Goal: Task Accomplishment & Management: Manage account settings

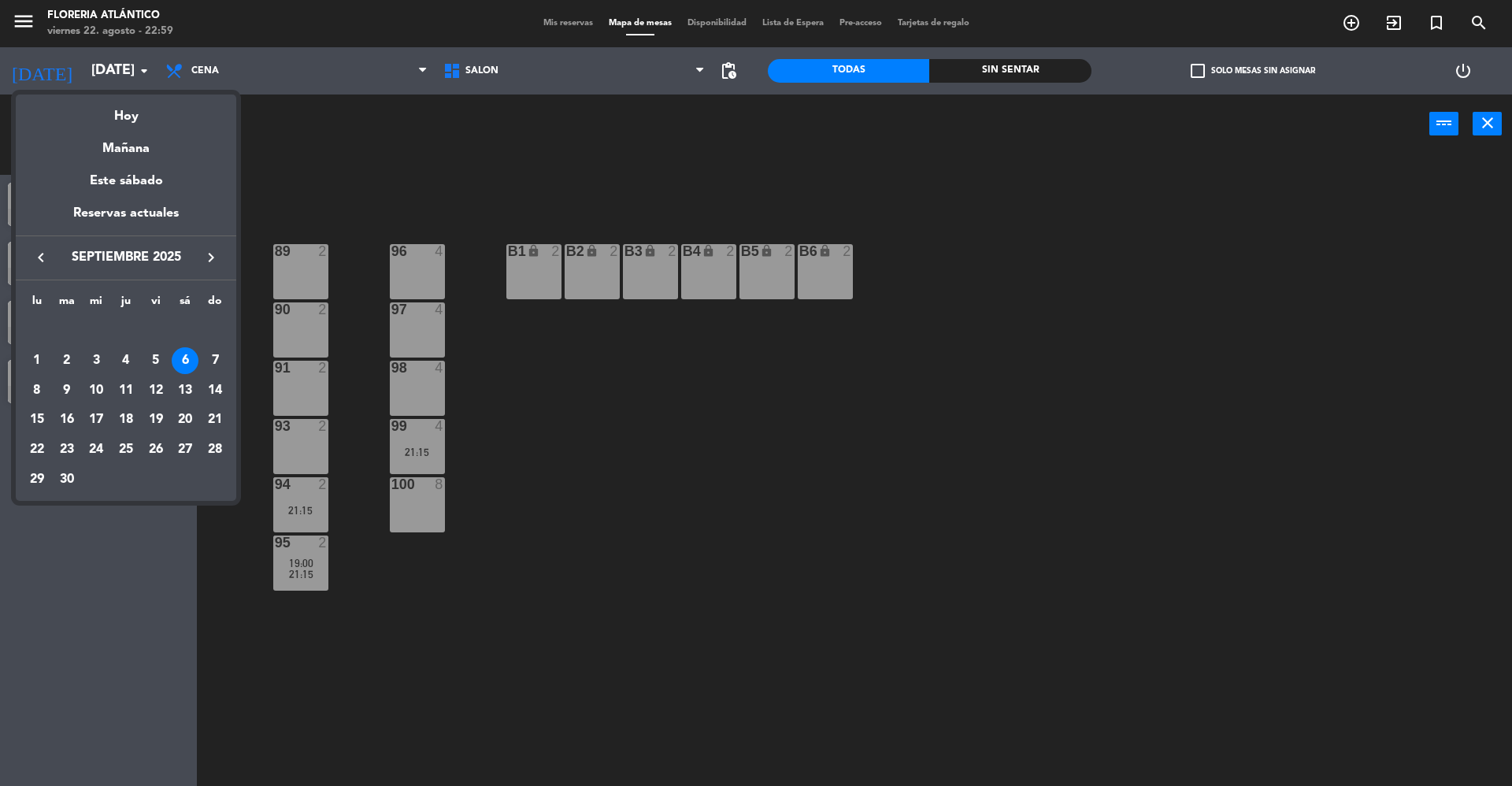
click at [44, 246] on div "keyboard_arrow_left septiembre 2025 keyboard_arrow_right" at bounding box center [126, 257] width 221 height 44
click at [39, 250] on icon "keyboard_arrow_left" at bounding box center [41, 257] width 19 height 19
click at [178, 417] on div "23" at bounding box center [185, 420] width 27 height 27
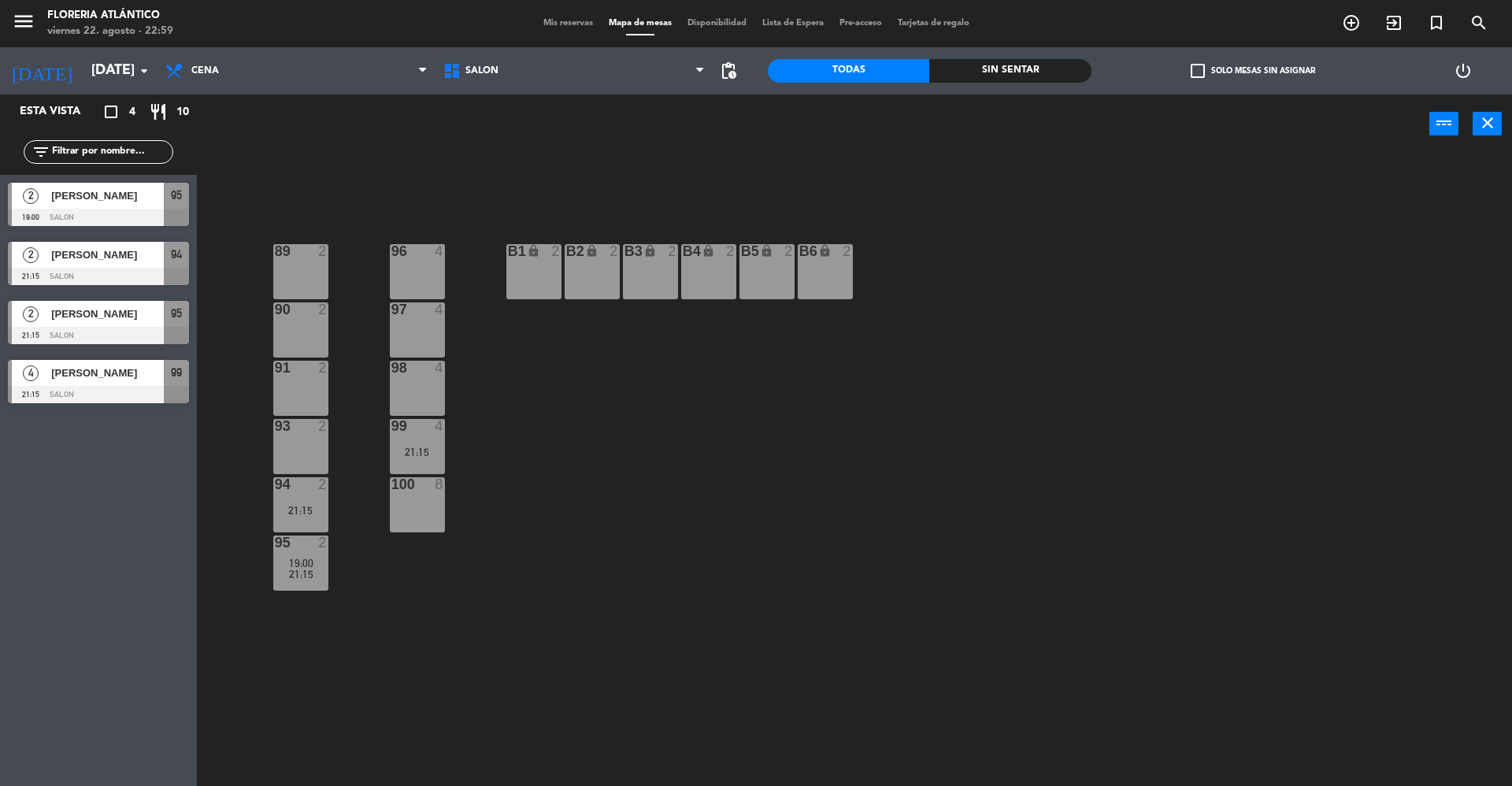
type input "sáb. 23 ago."
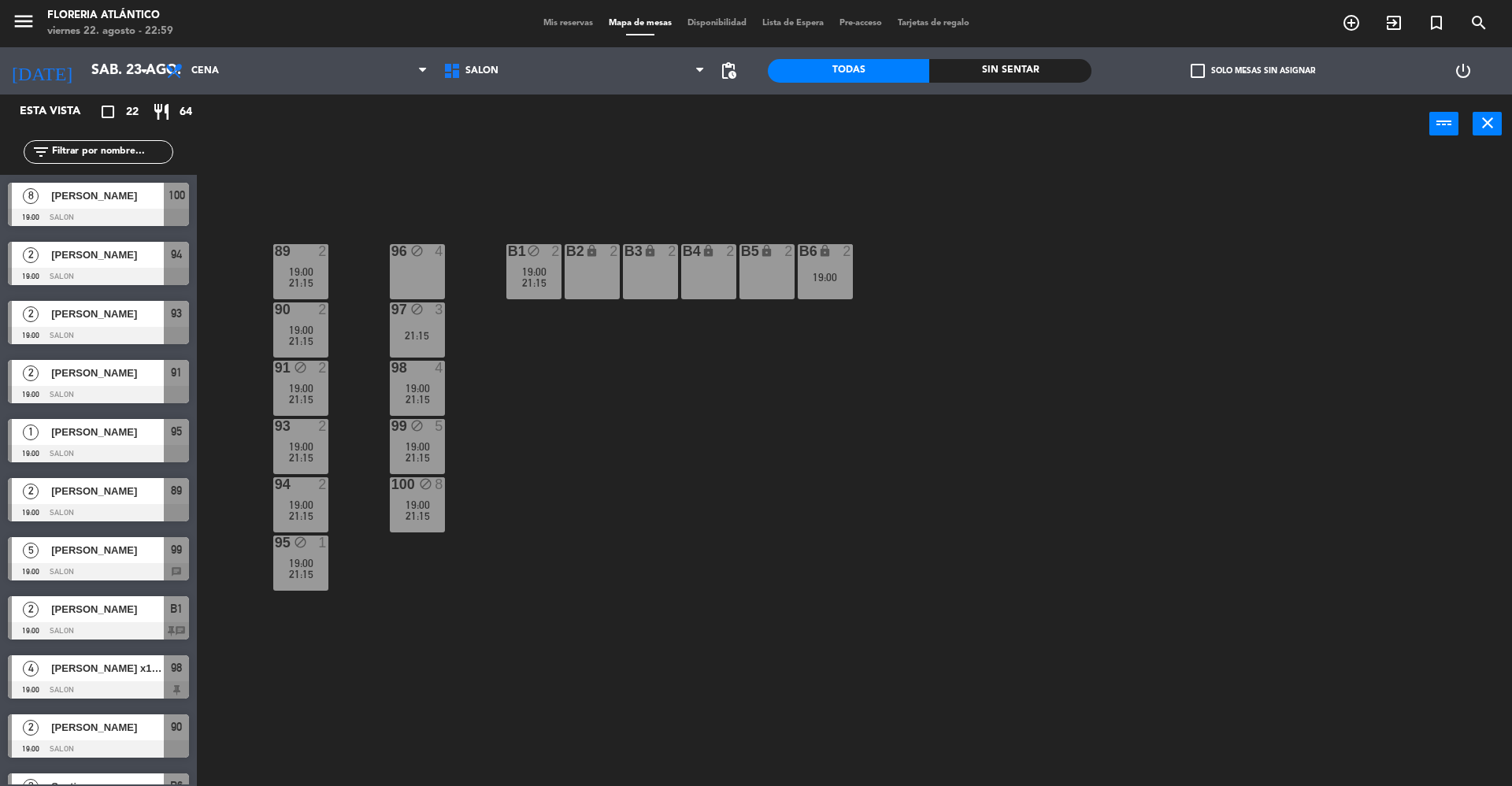
click at [577, 14] on div "menu Floreria Atlántico [DATE] 22. agosto - 22:59 Mis reservas Mapa de mesas Di…" at bounding box center [756, 24] width 1512 height 48
click at [565, 23] on span "Mis reservas" at bounding box center [568, 23] width 65 height 8
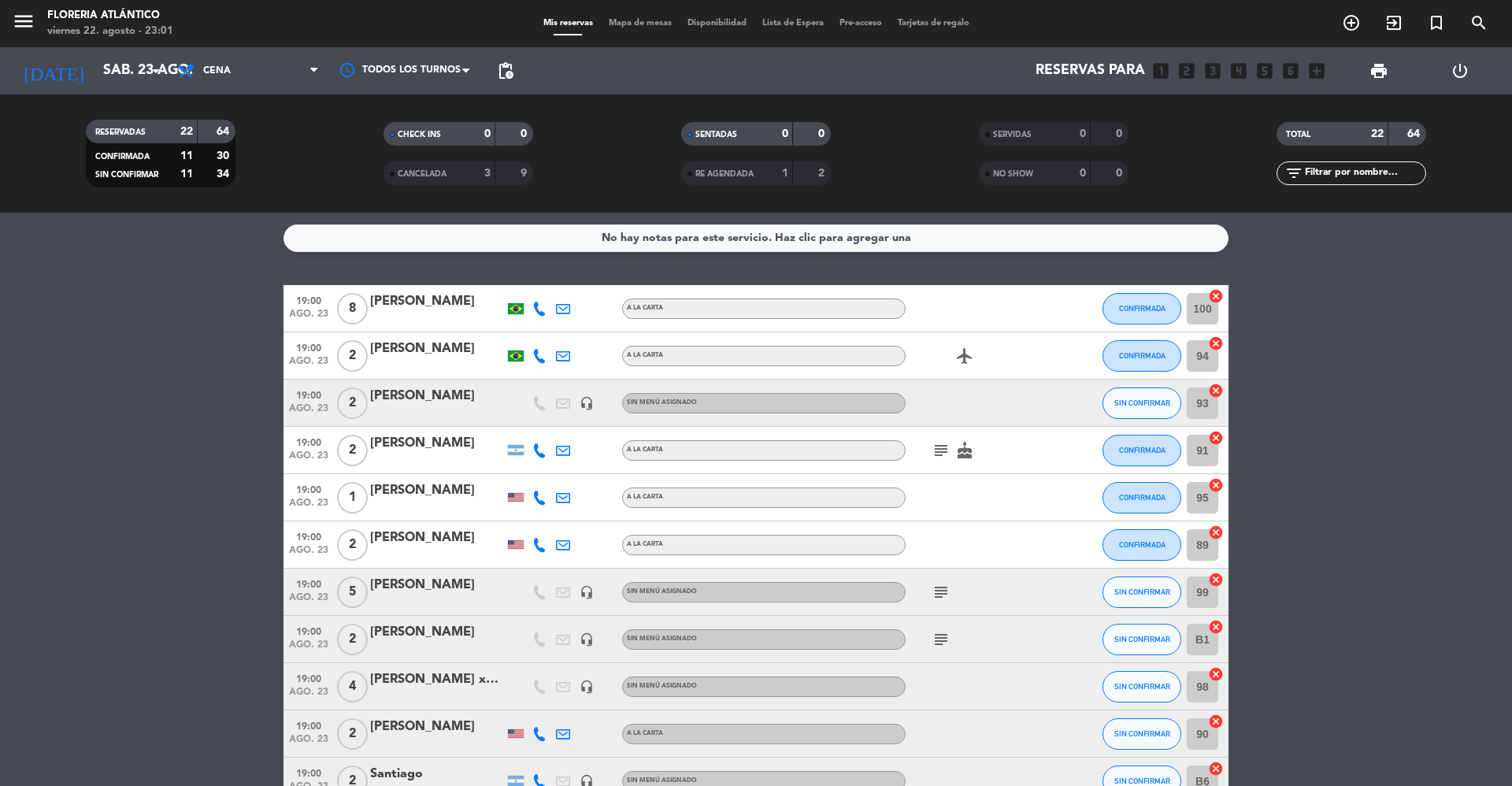
click at [940, 587] on icon "subject" at bounding box center [941, 592] width 19 height 19
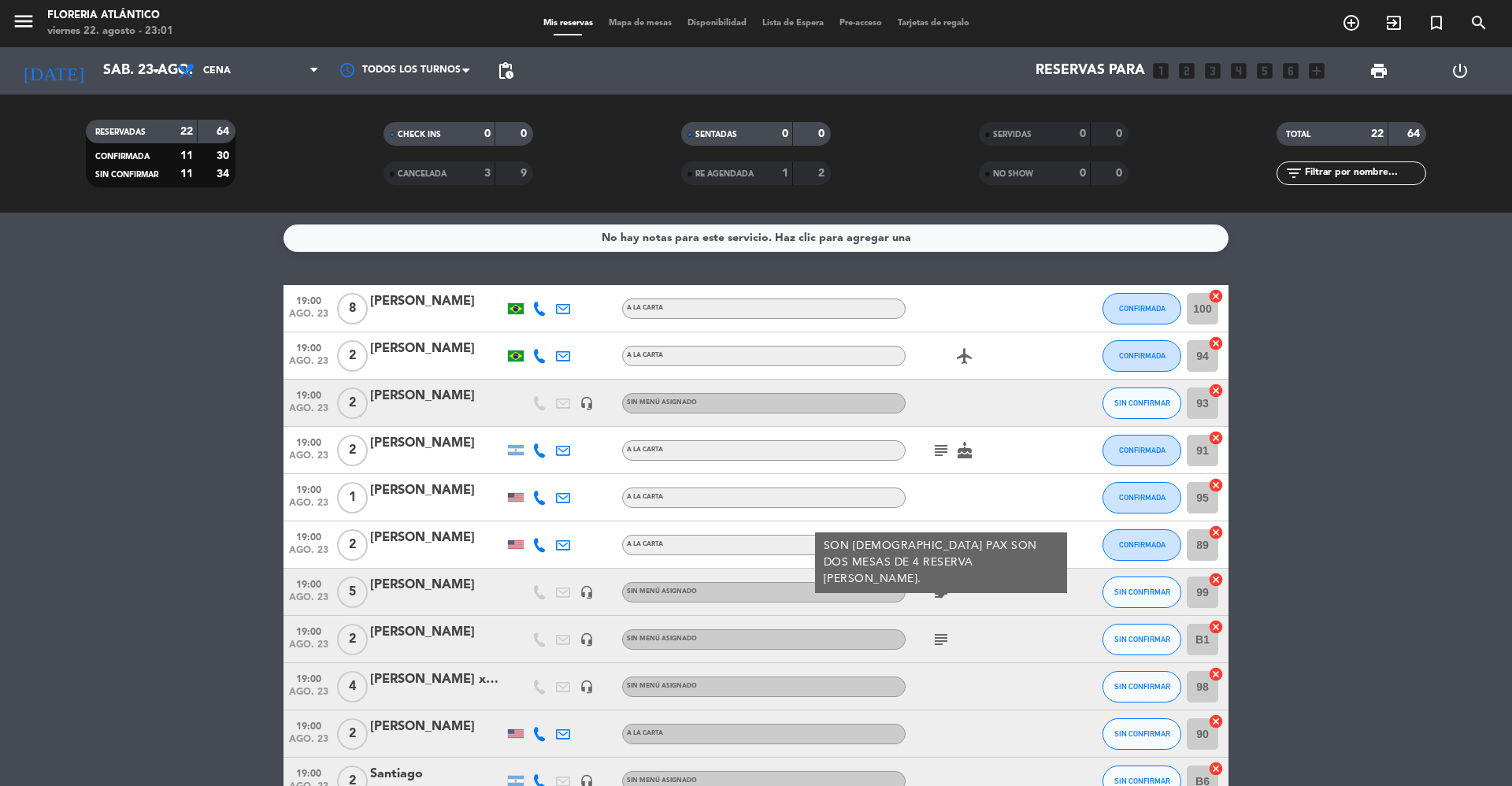
click at [937, 587] on icon "subject" at bounding box center [941, 592] width 19 height 19
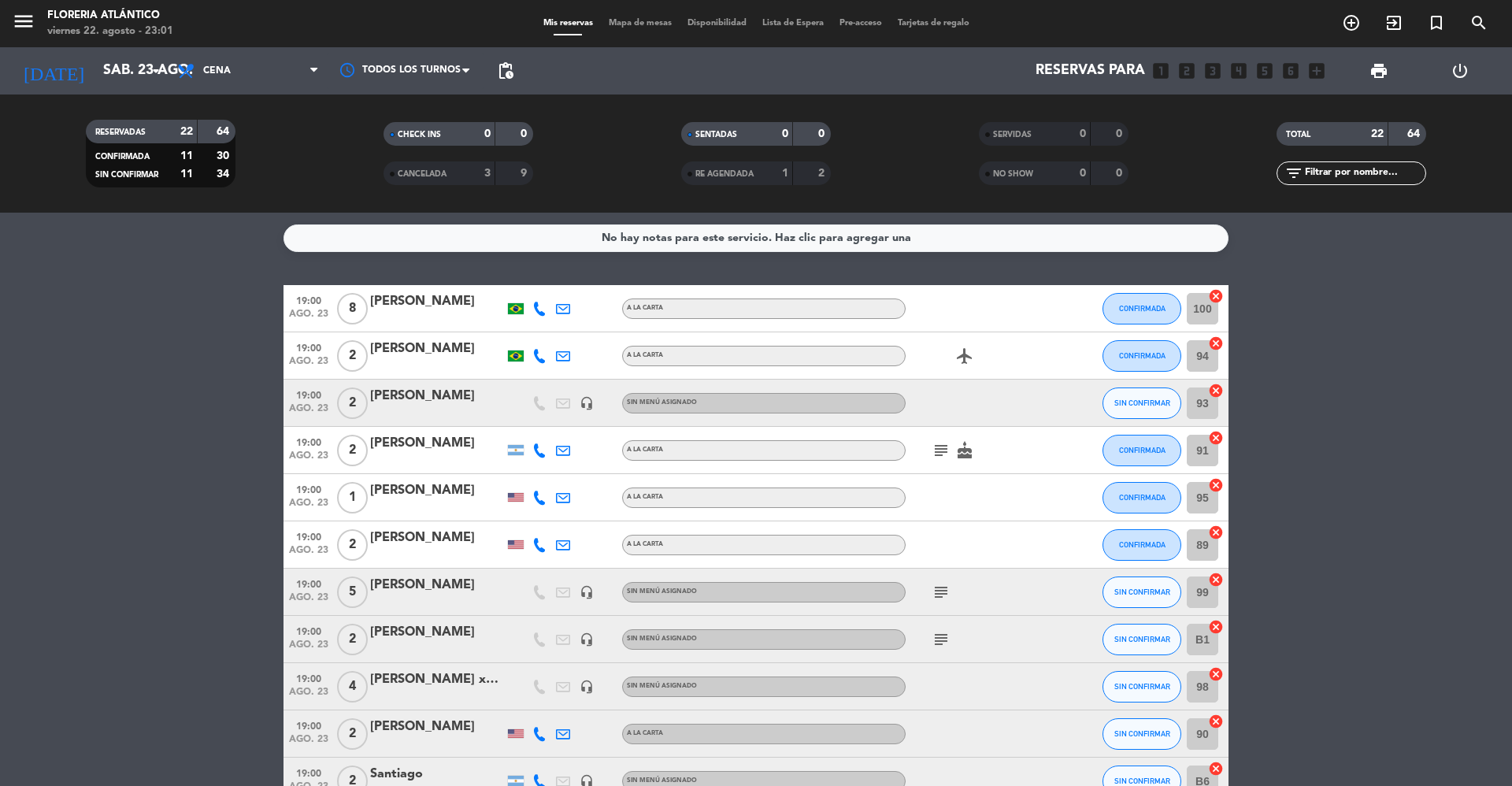
click at [946, 548] on div at bounding box center [976, 544] width 142 height 47
click at [934, 554] on div at bounding box center [976, 544] width 142 height 47
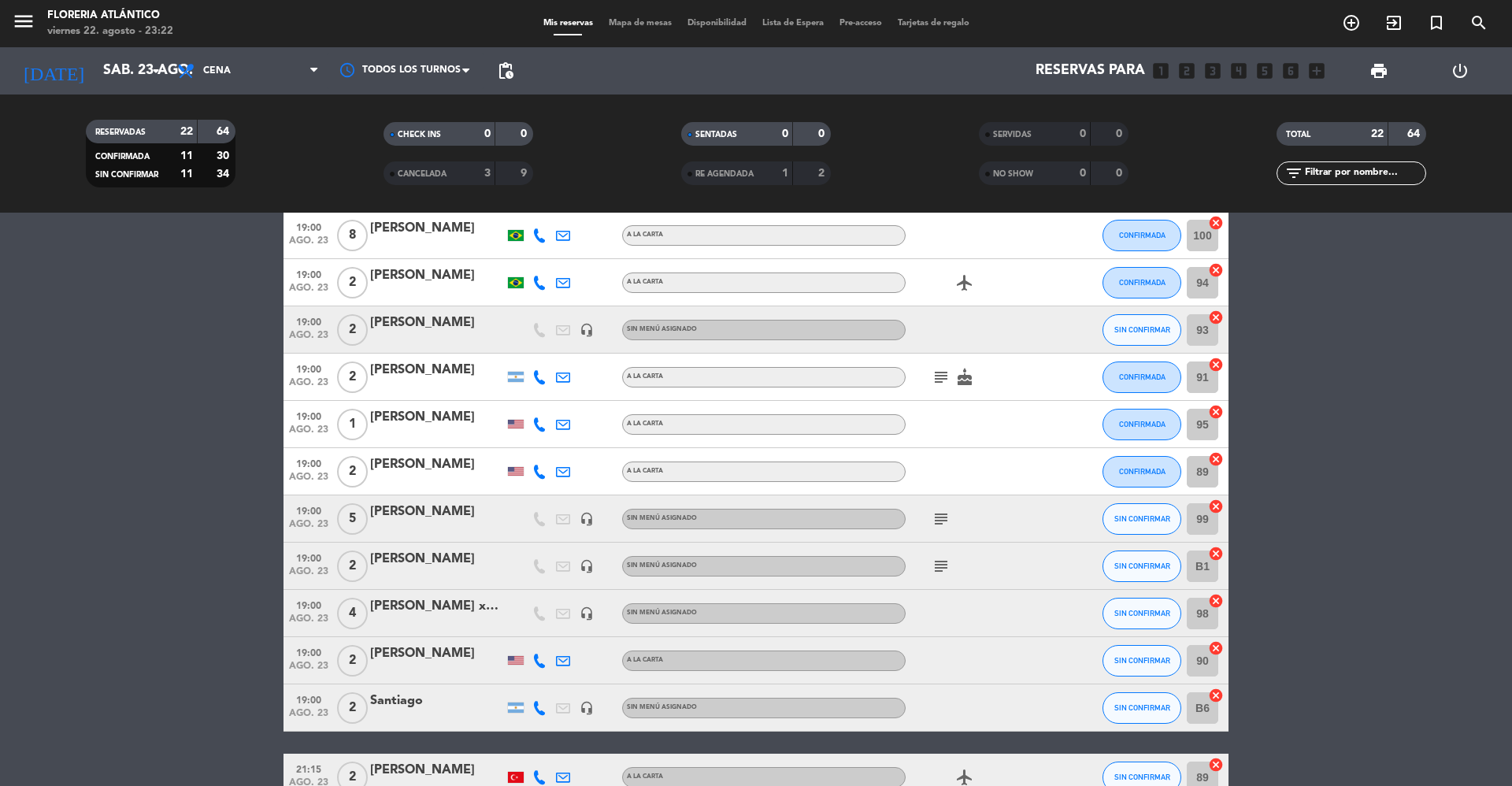
scroll to position [104, 0]
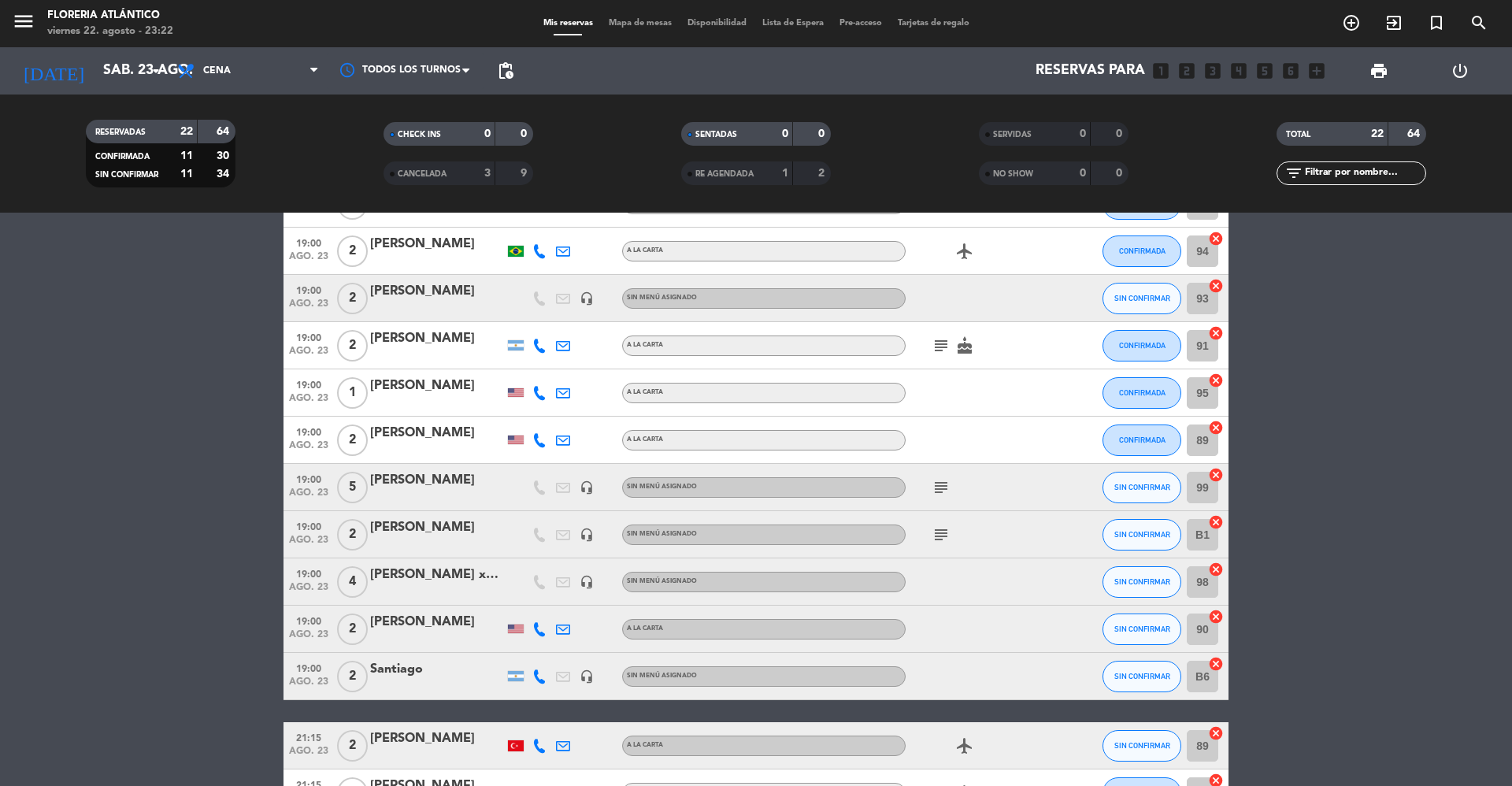
click at [930, 540] on div "subject" at bounding box center [976, 534] width 142 height 47
click at [945, 536] on icon "subject" at bounding box center [941, 535] width 19 height 19
click at [946, 483] on icon "subject" at bounding box center [941, 487] width 19 height 19
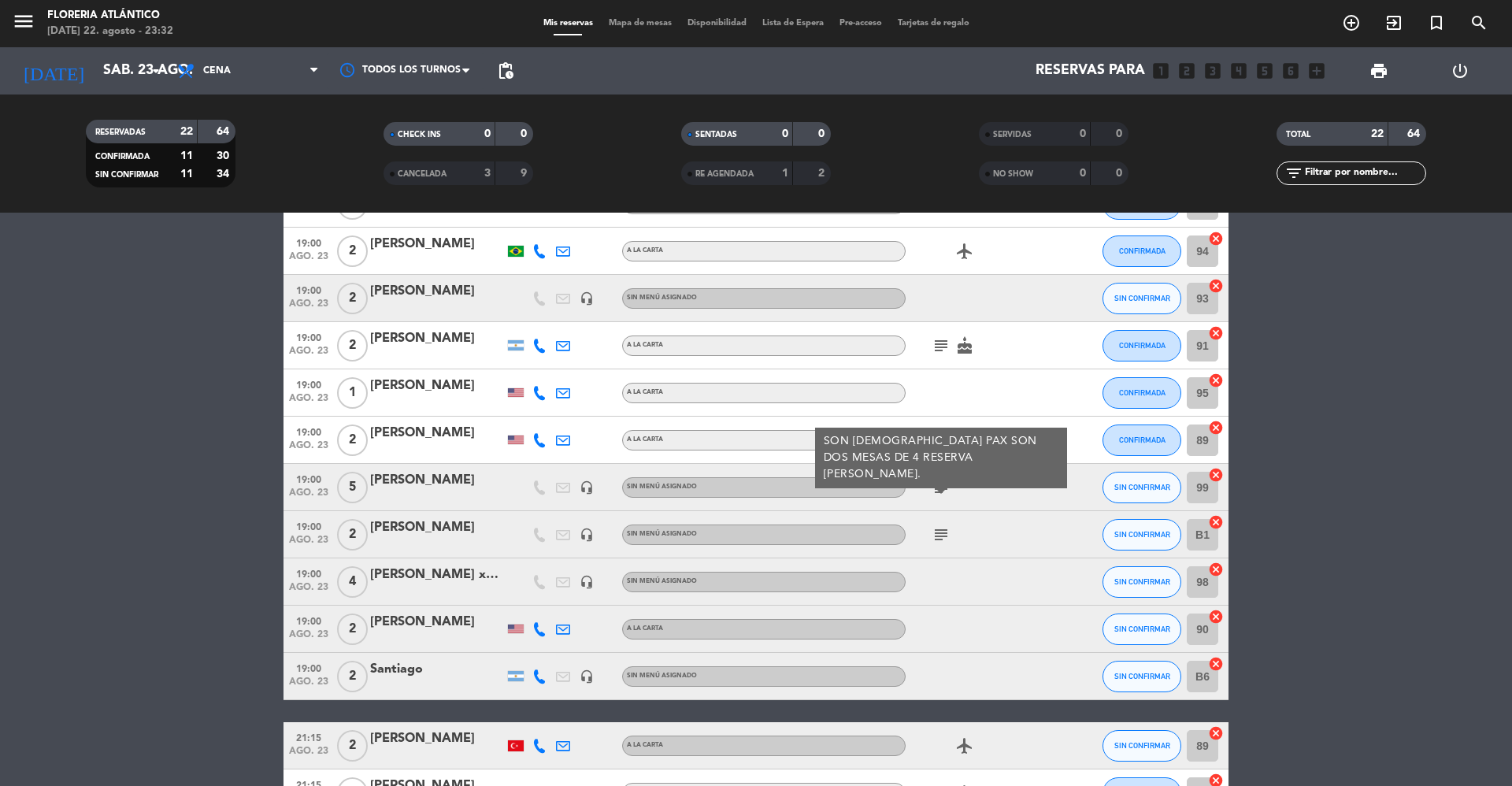
click at [468, 186] on div "CHECK INS 0 0 CANCELADA 3 9" at bounding box center [458, 154] width 298 height 87
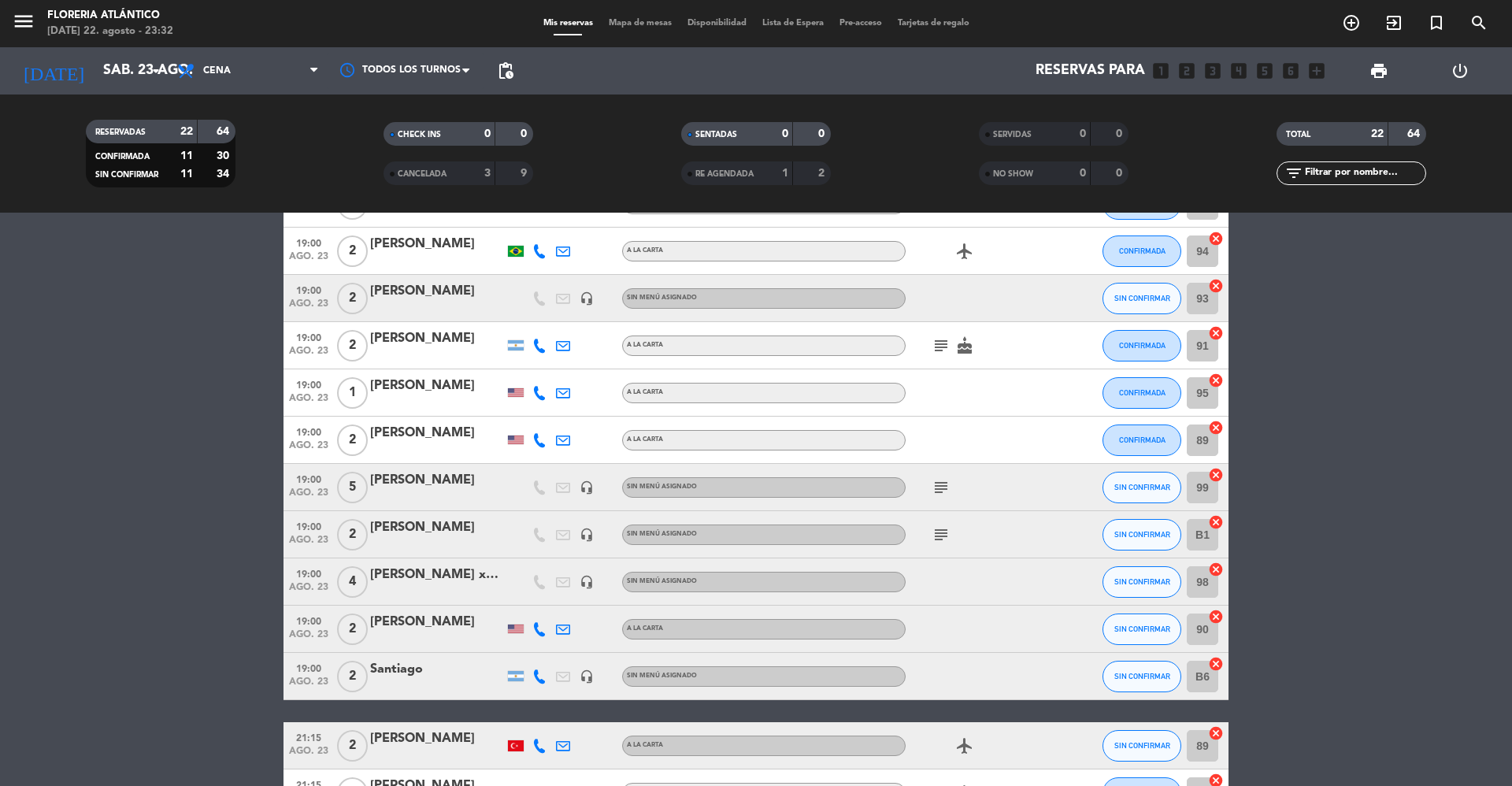
click at [467, 177] on div "3" at bounding box center [475, 173] width 31 height 18
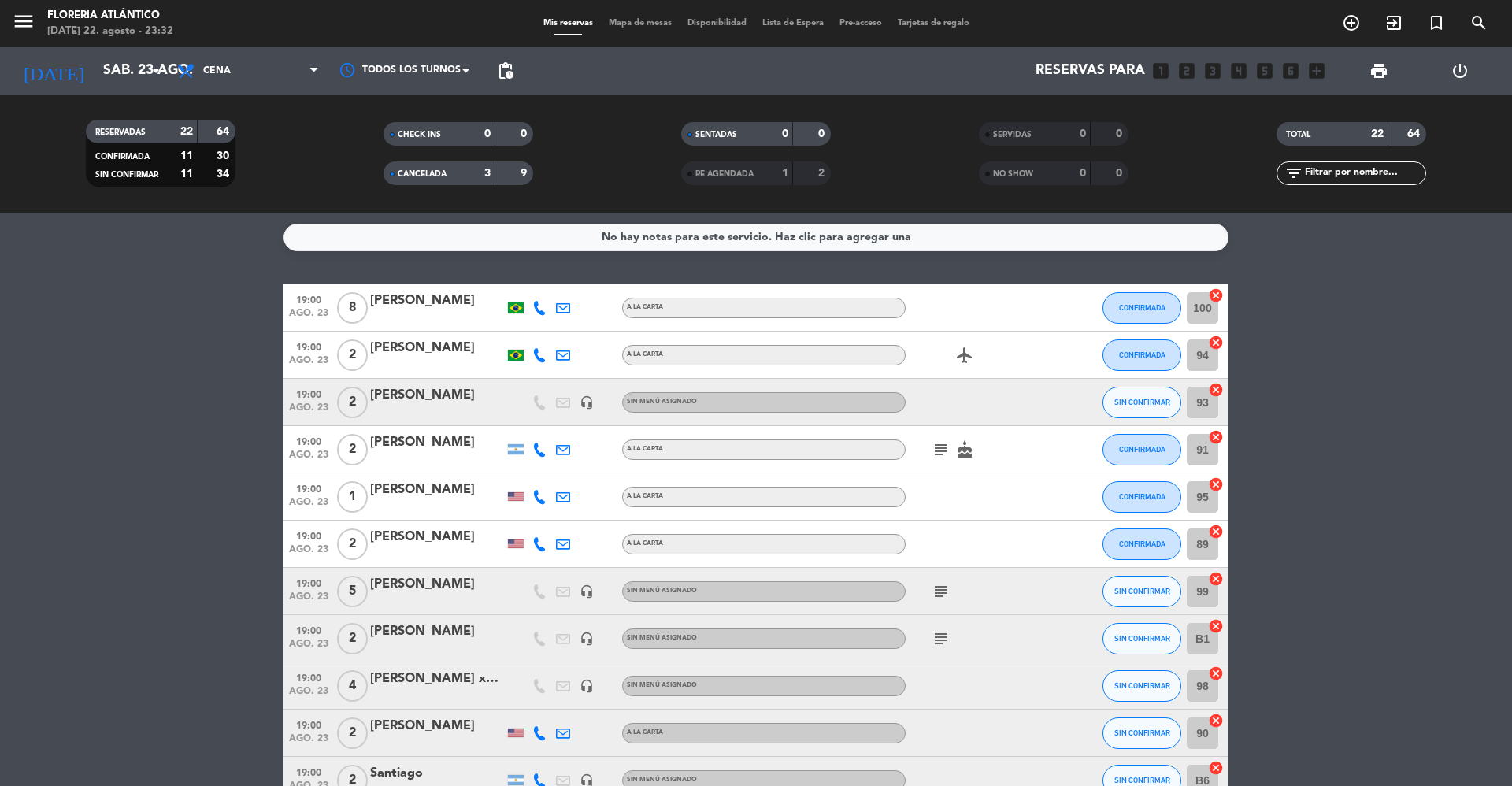
scroll to position [0, 0]
click at [431, 180] on div "CANCELADA" at bounding box center [423, 173] width 72 height 18
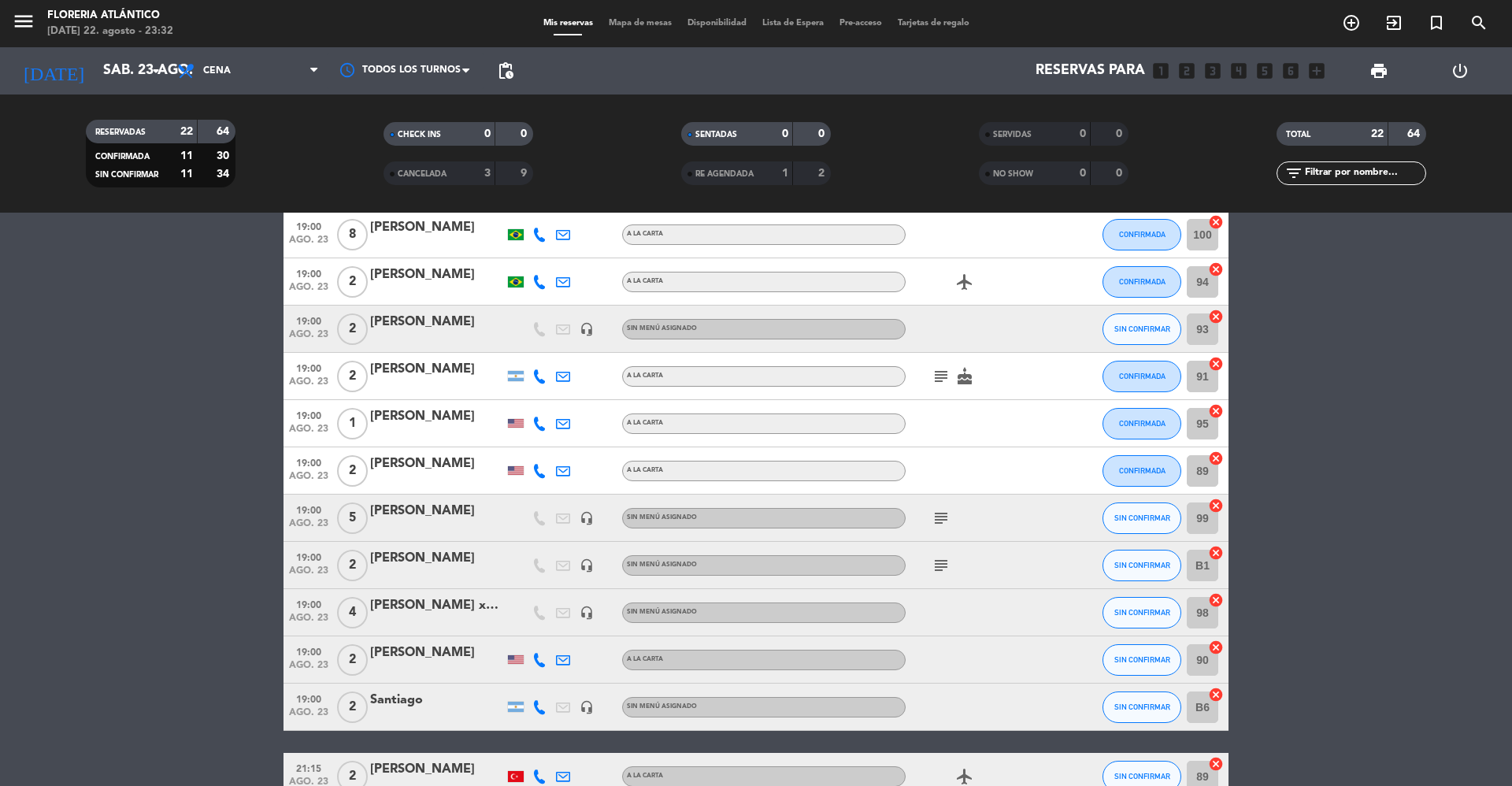
scroll to position [104, 0]
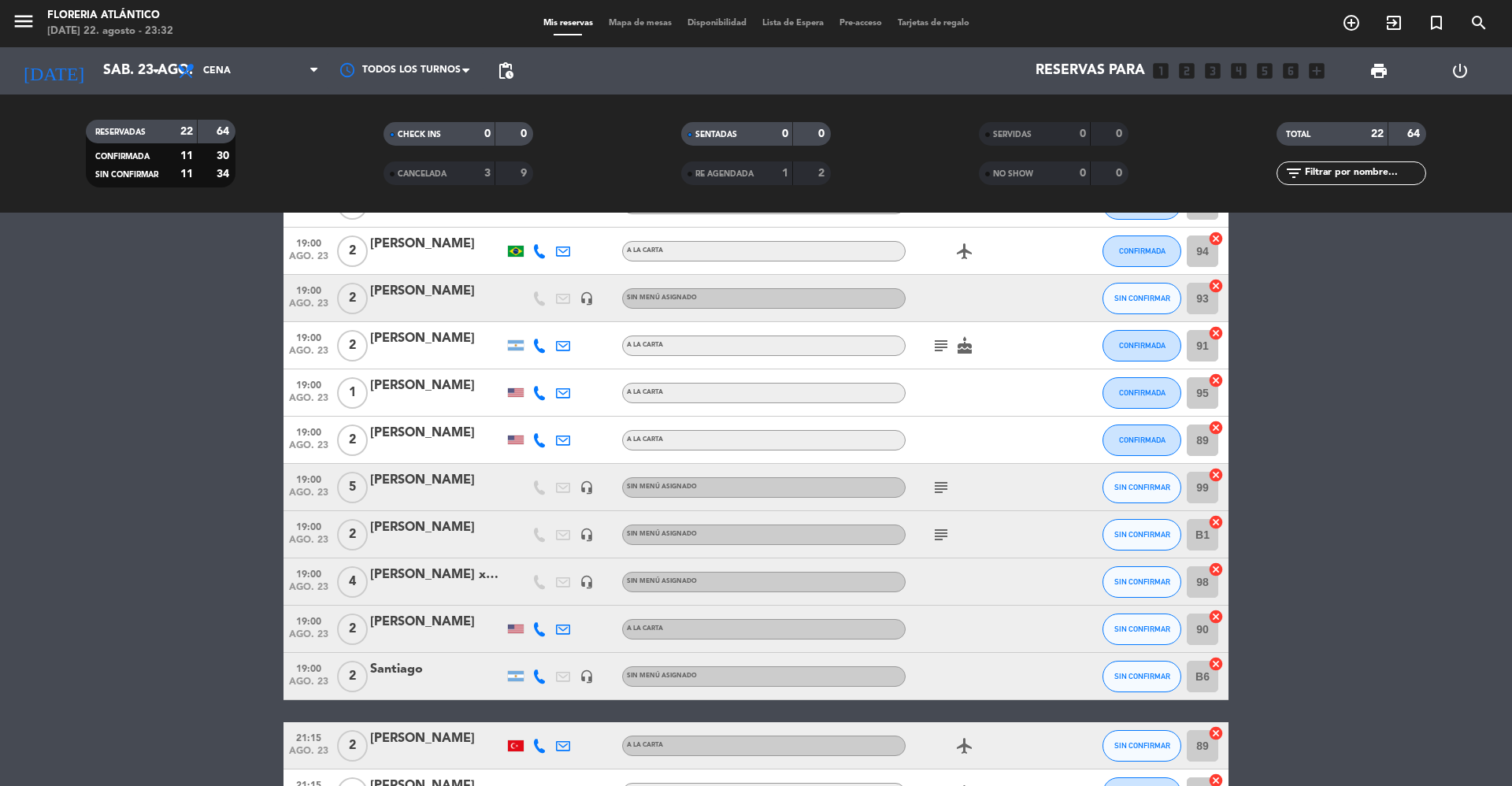
click at [937, 547] on div "subject" at bounding box center [976, 534] width 142 height 47
click at [937, 542] on icon "subject" at bounding box center [941, 535] width 19 height 19
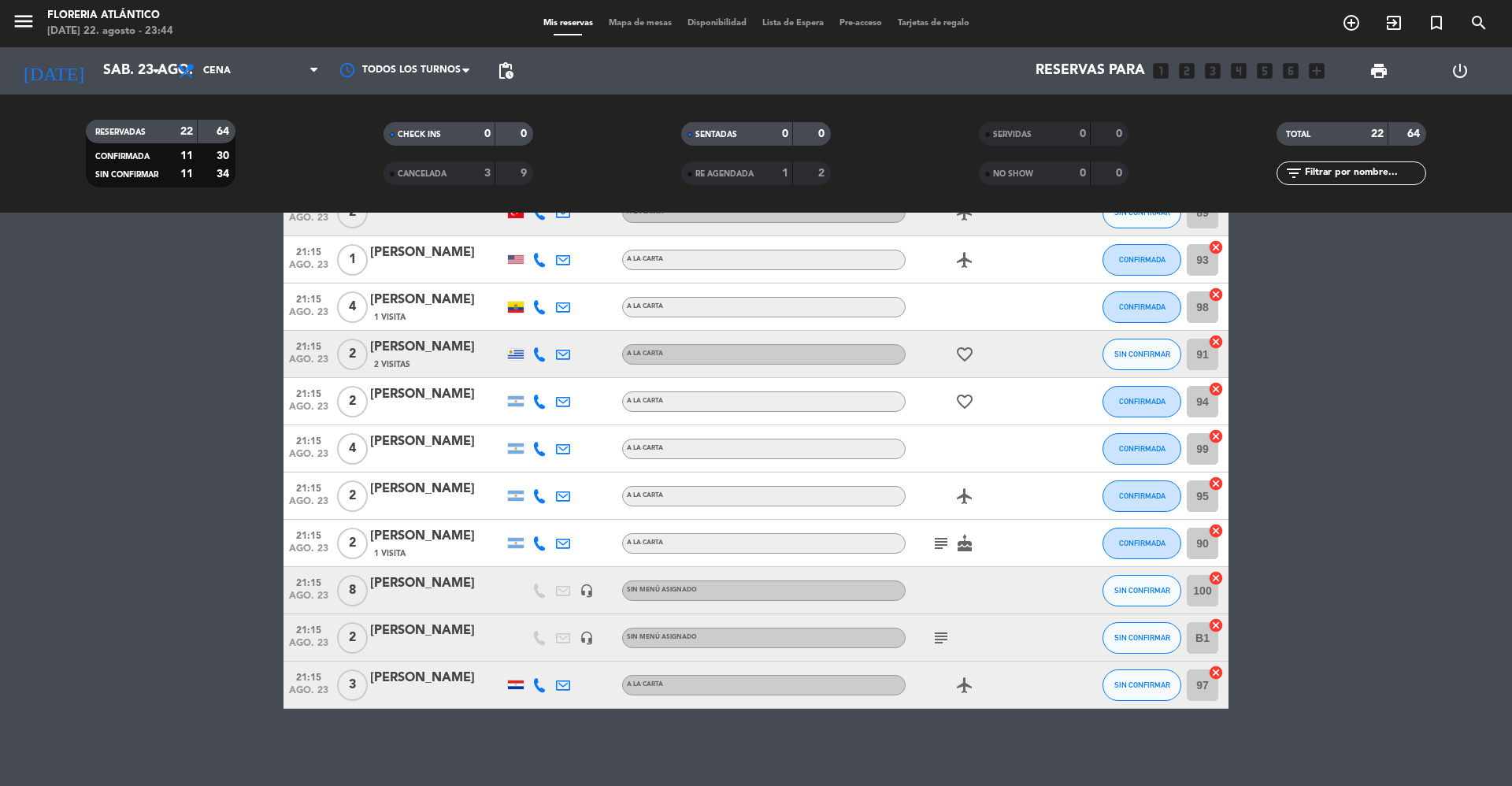
scroll to position [0, 0]
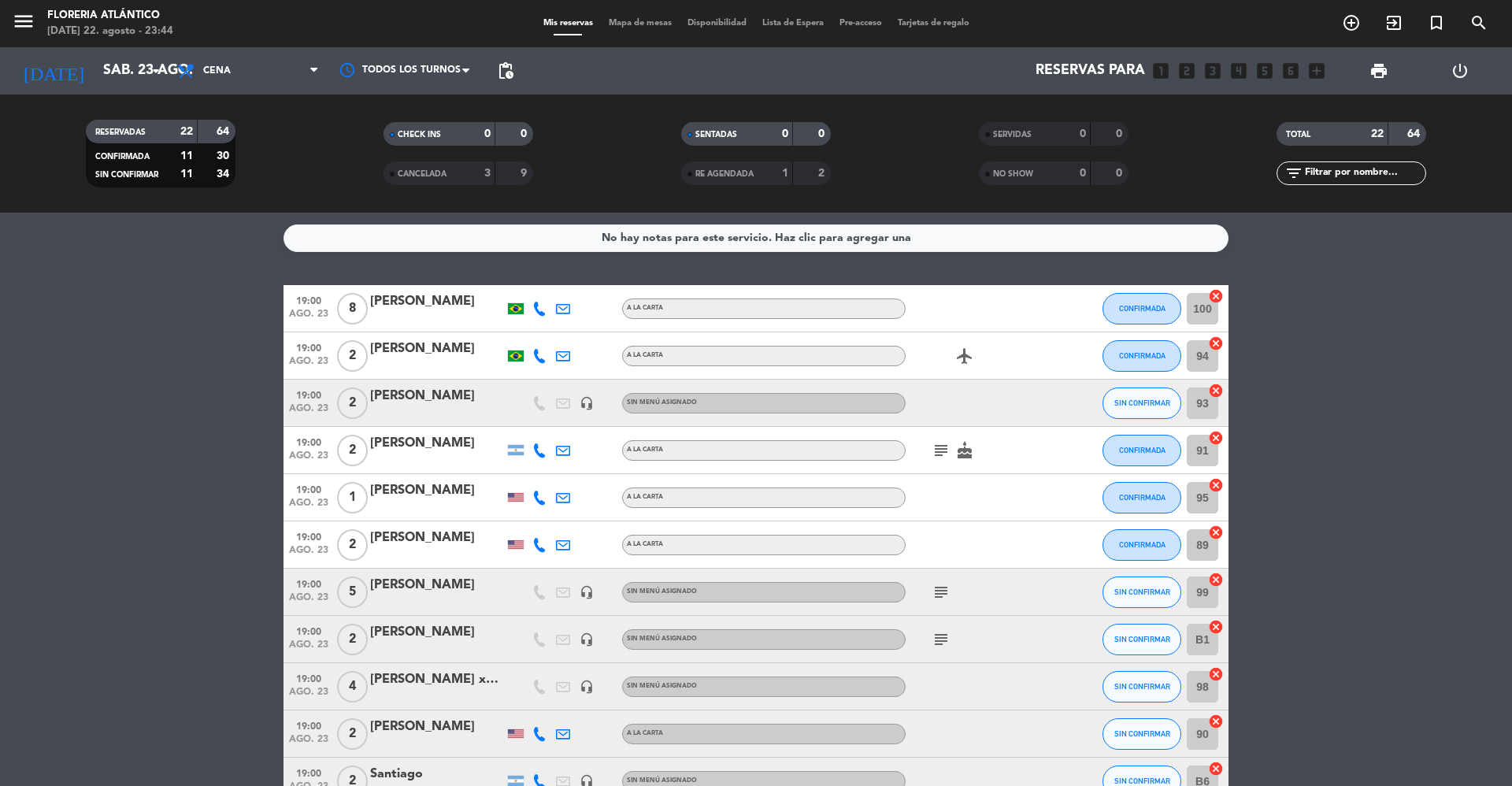
click at [942, 451] on icon "subject" at bounding box center [941, 451] width 19 height 19
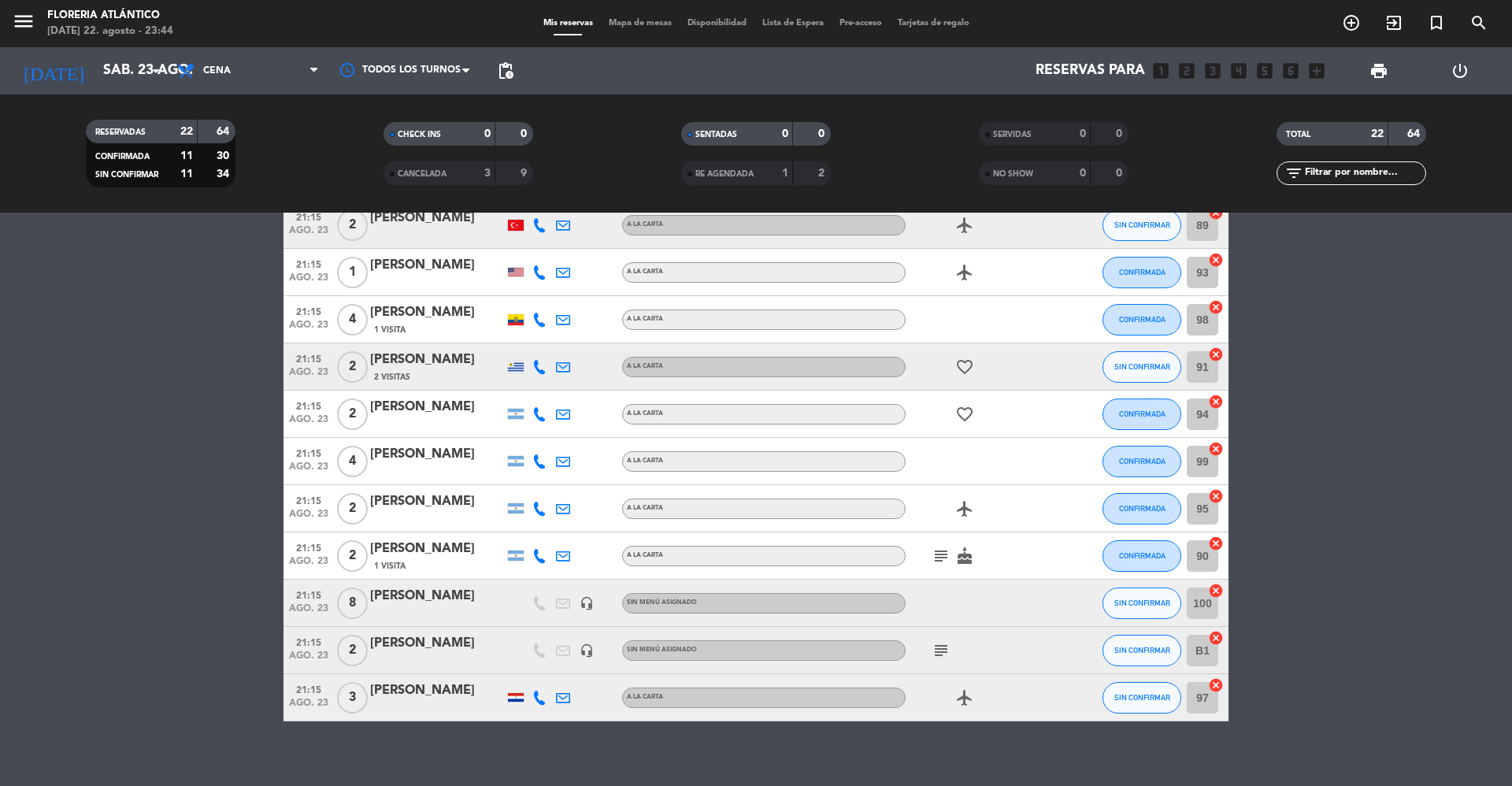
scroll to position [637, 0]
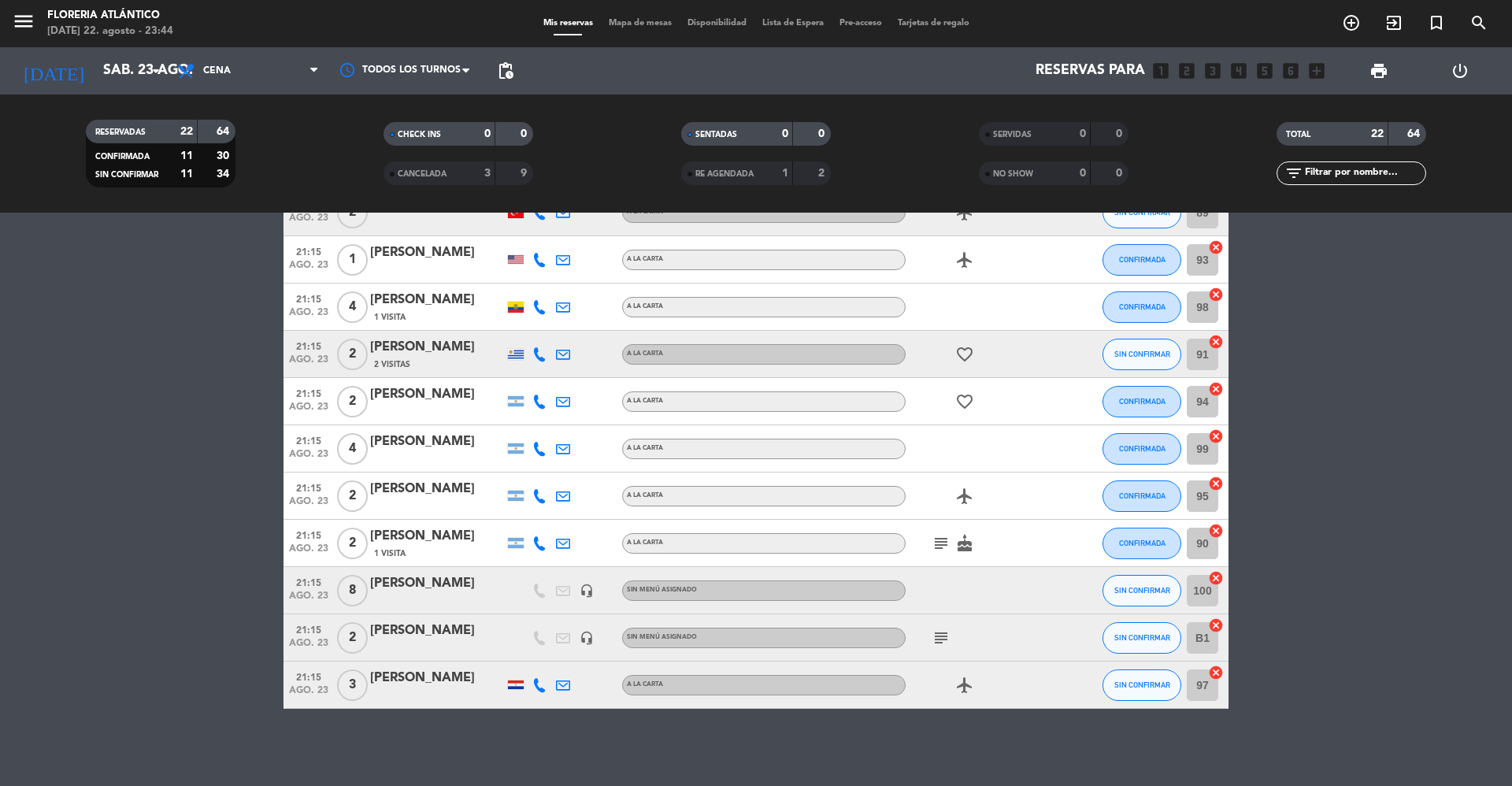
click at [945, 550] on icon "subject" at bounding box center [941, 543] width 19 height 19
click at [984, 575] on div at bounding box center [976, 590] width 142 height 47
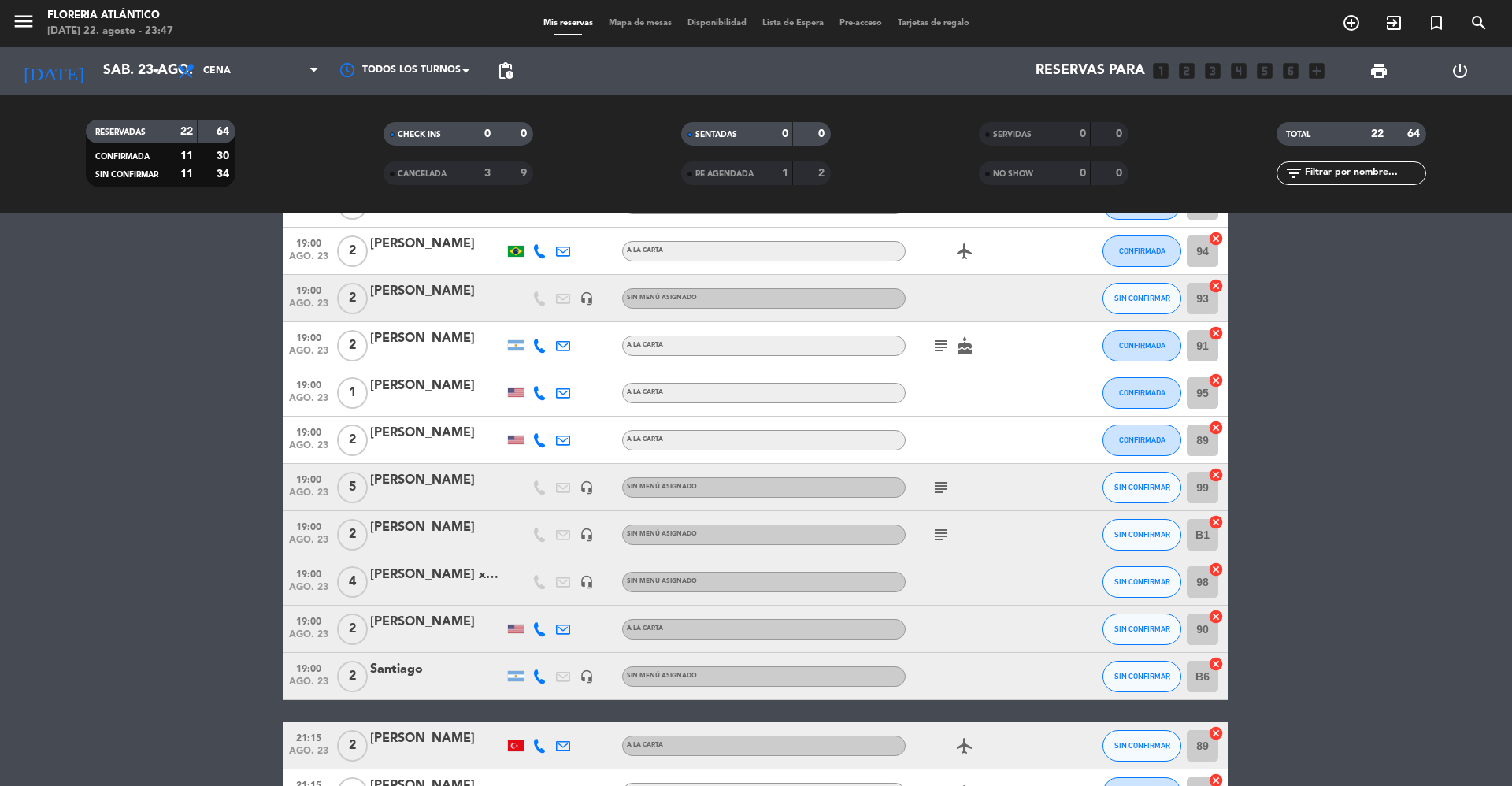
scroll to position [0, 0]
